Goal: Find specific page/section: Find specific page/section

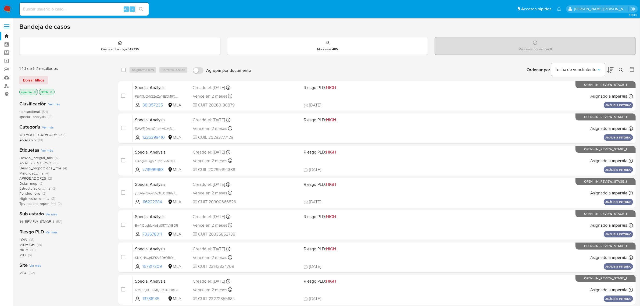
click at [28, 111] on span "transactional" at bounding box center [29, 111] width 20 height 5
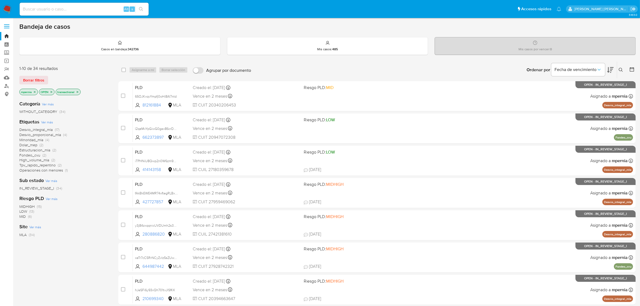
click at [35, 90] on icon "close-filter" at bounding box center [34, 91] width 3 height 3
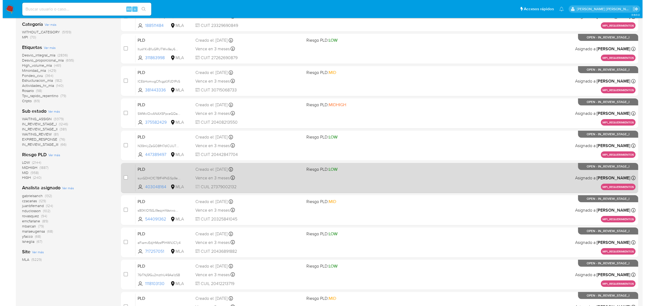
scroll to position [81, 0]
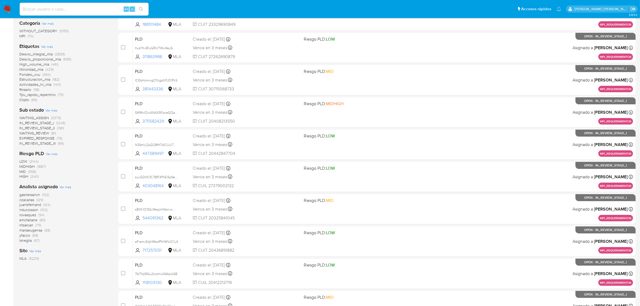
click at [63, 188] on span "Ver más" at bounding box center [65, 186] width 12 height 5
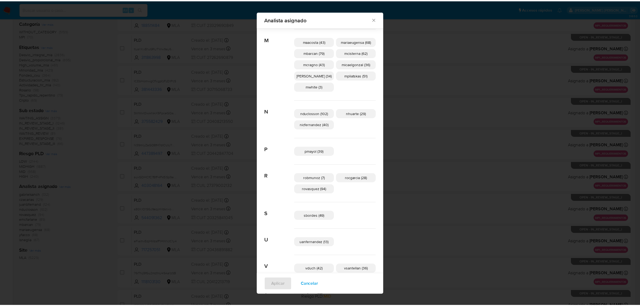
scroll to position [121, 0]
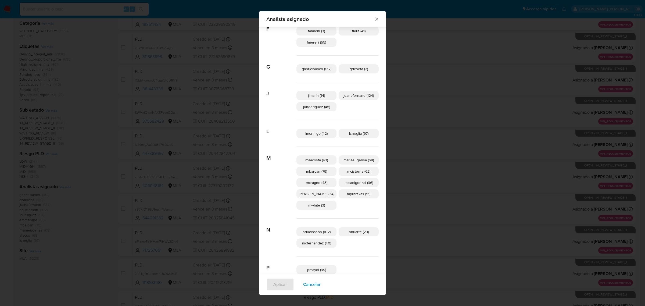
click at [374, 20] on icon "Cerrar" at bounding box center [376, 18] width 5 height 5
